Goal: Find specific page/section: Locate a particular part of the current website

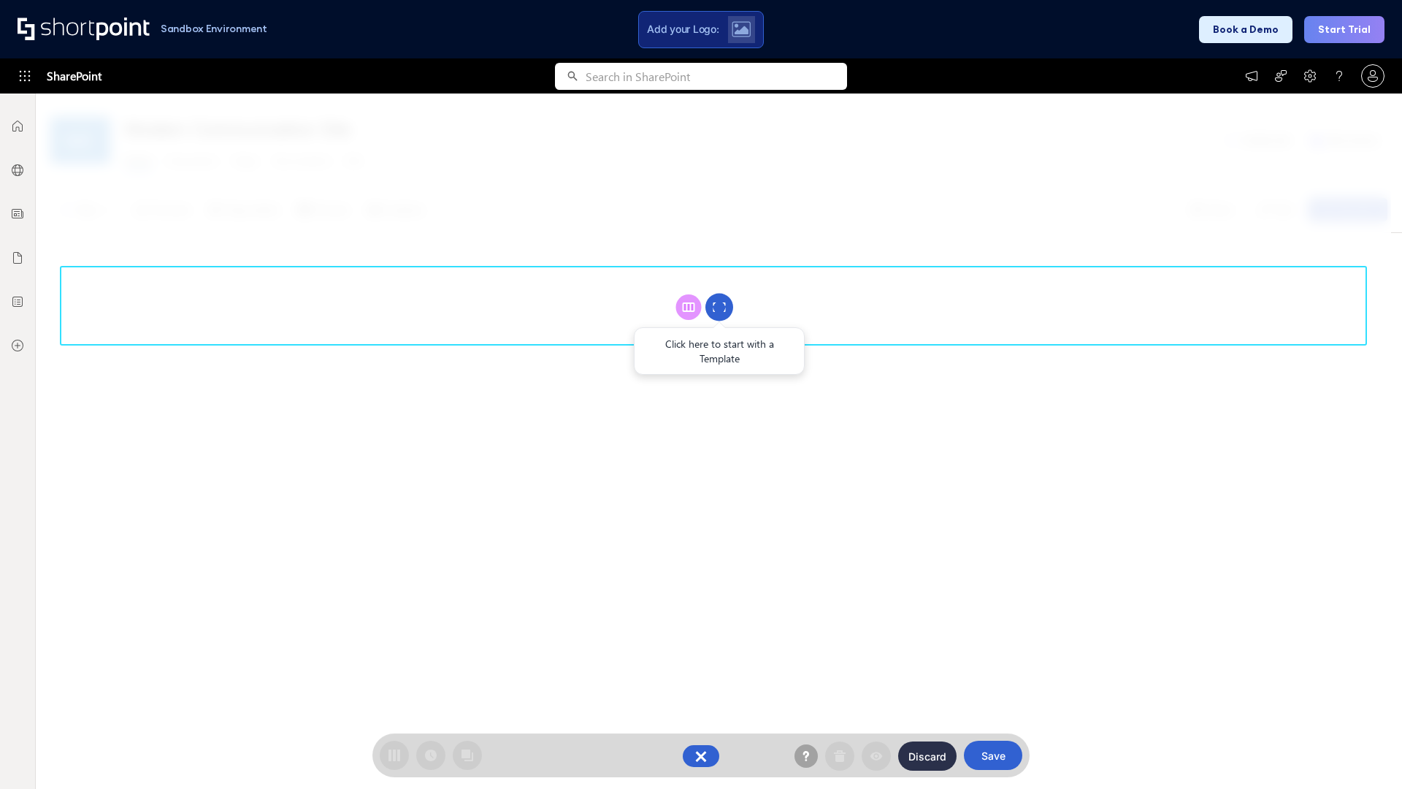
click at [719, 307] on circle at bounding box center [719, 308] width 28 height 28
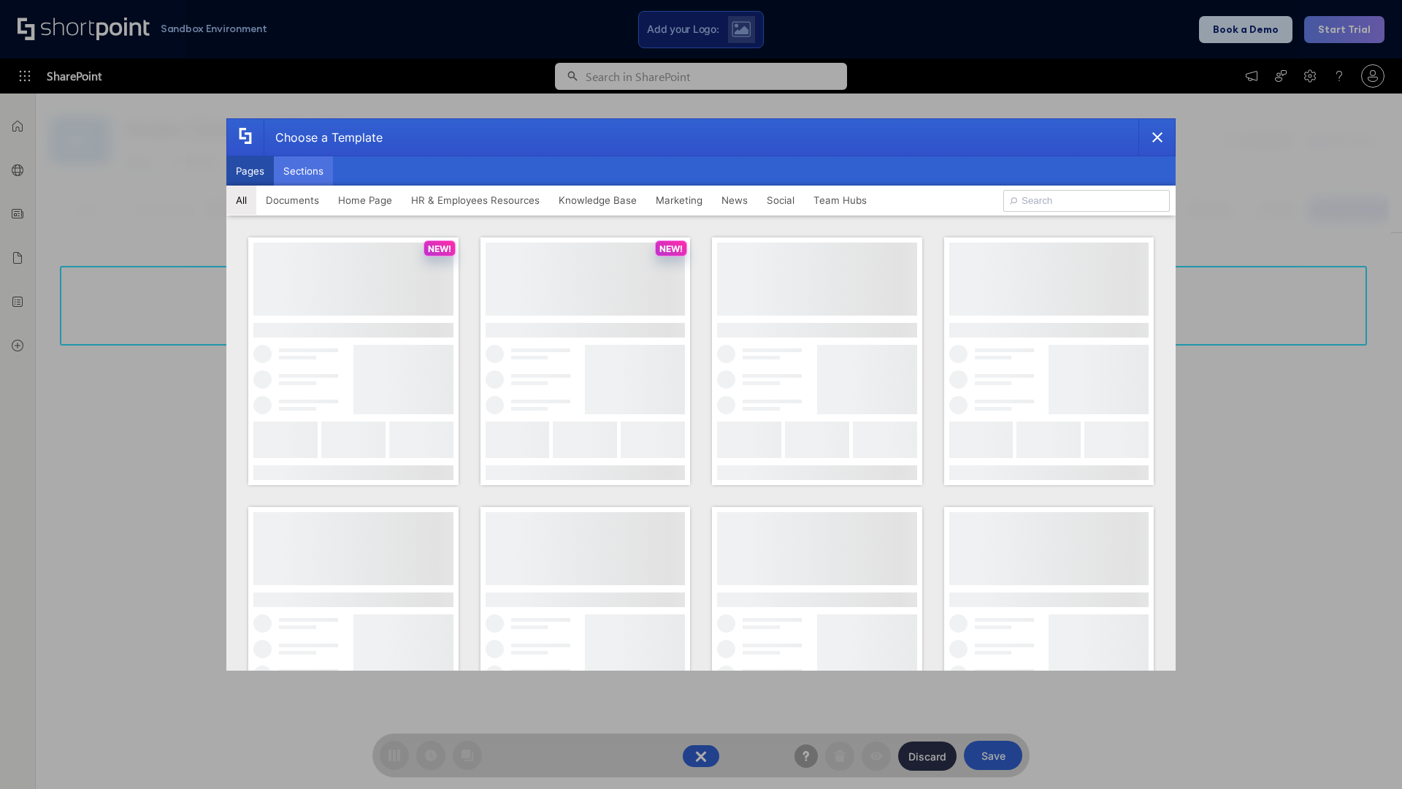
click at [303, 171] on button "Sections" at bounding box center [303, 170] width 59 height 29
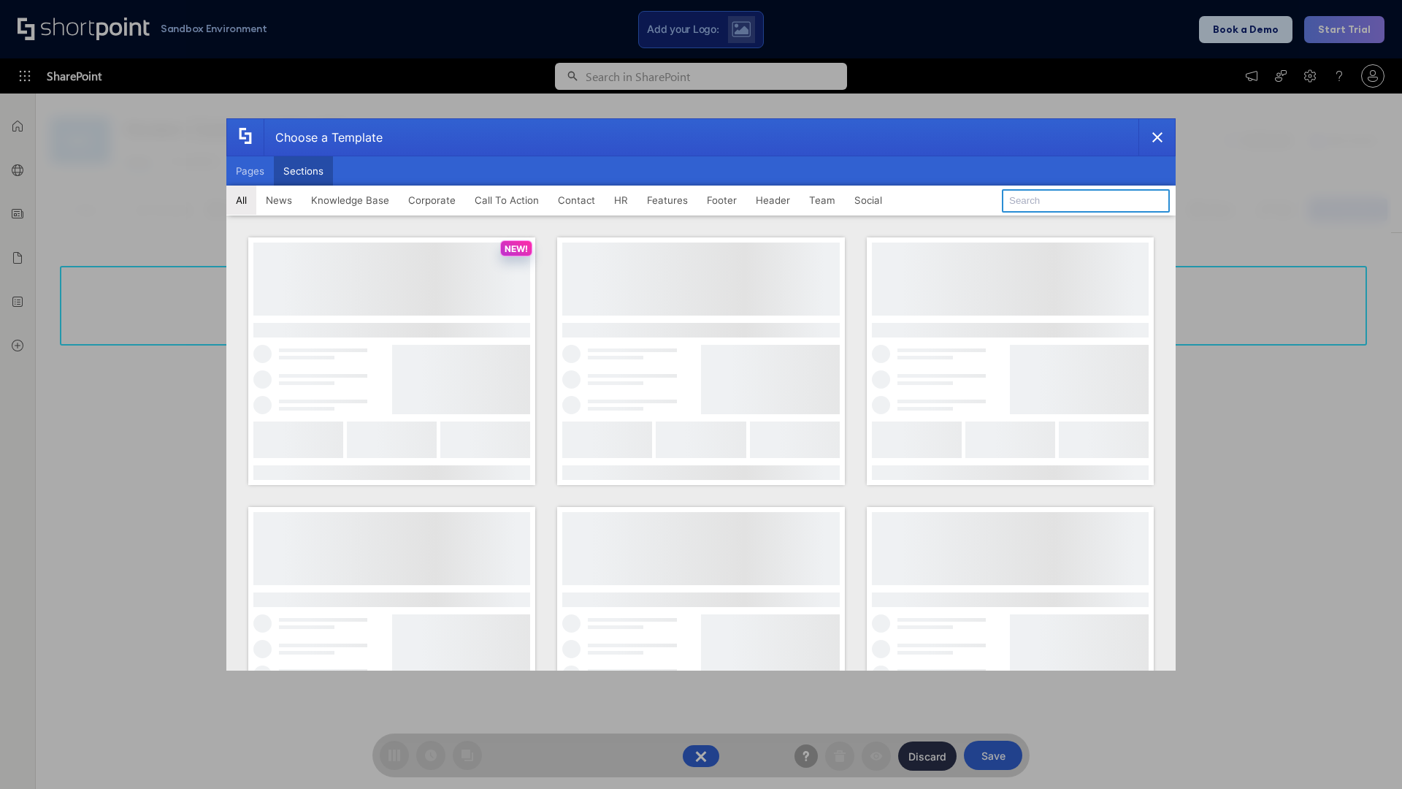
type input "Features Kit 3"
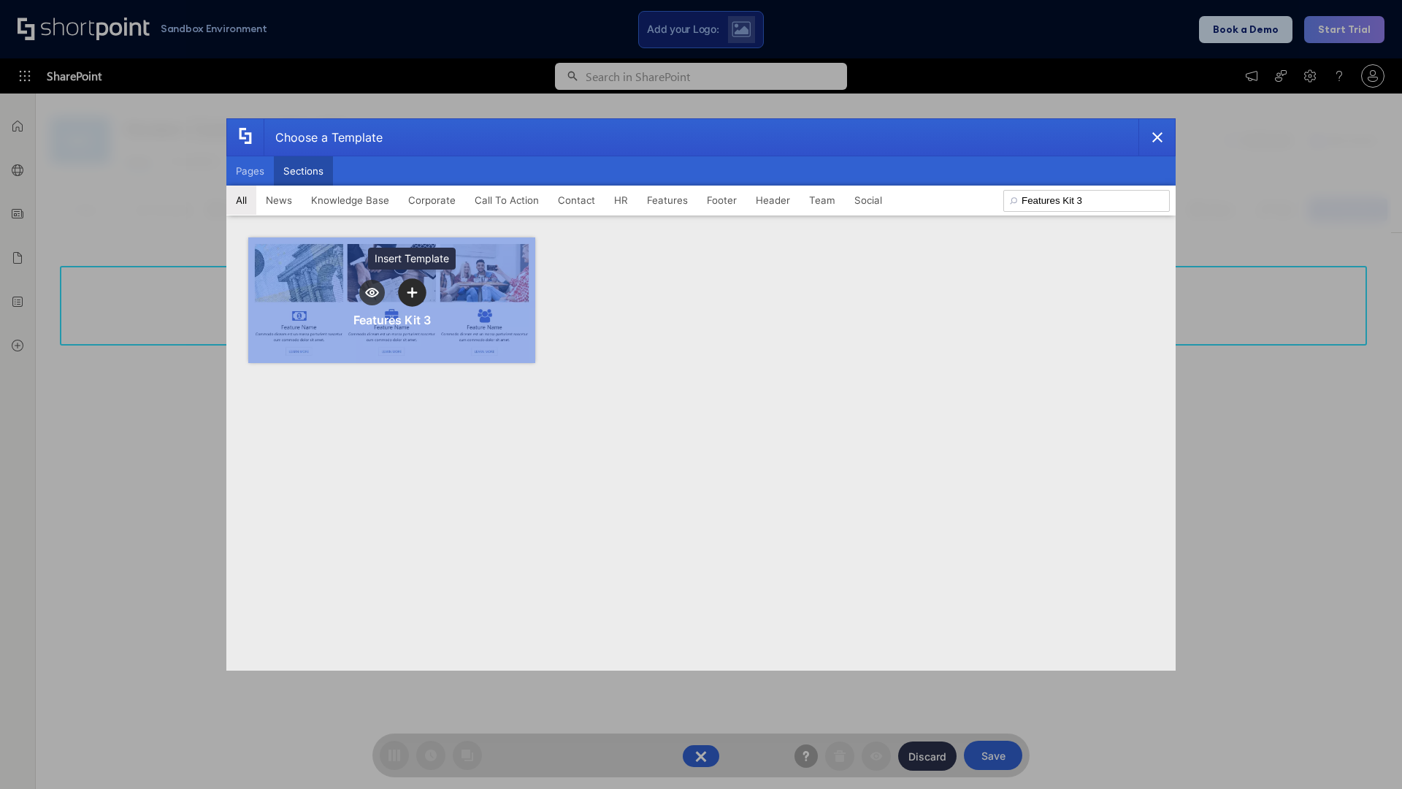
click at [412, 292] on icon "template selector" at bounding box center [412, 293] width 10 height 10
